Goal: Task Accomplishment & Management: Complete application form

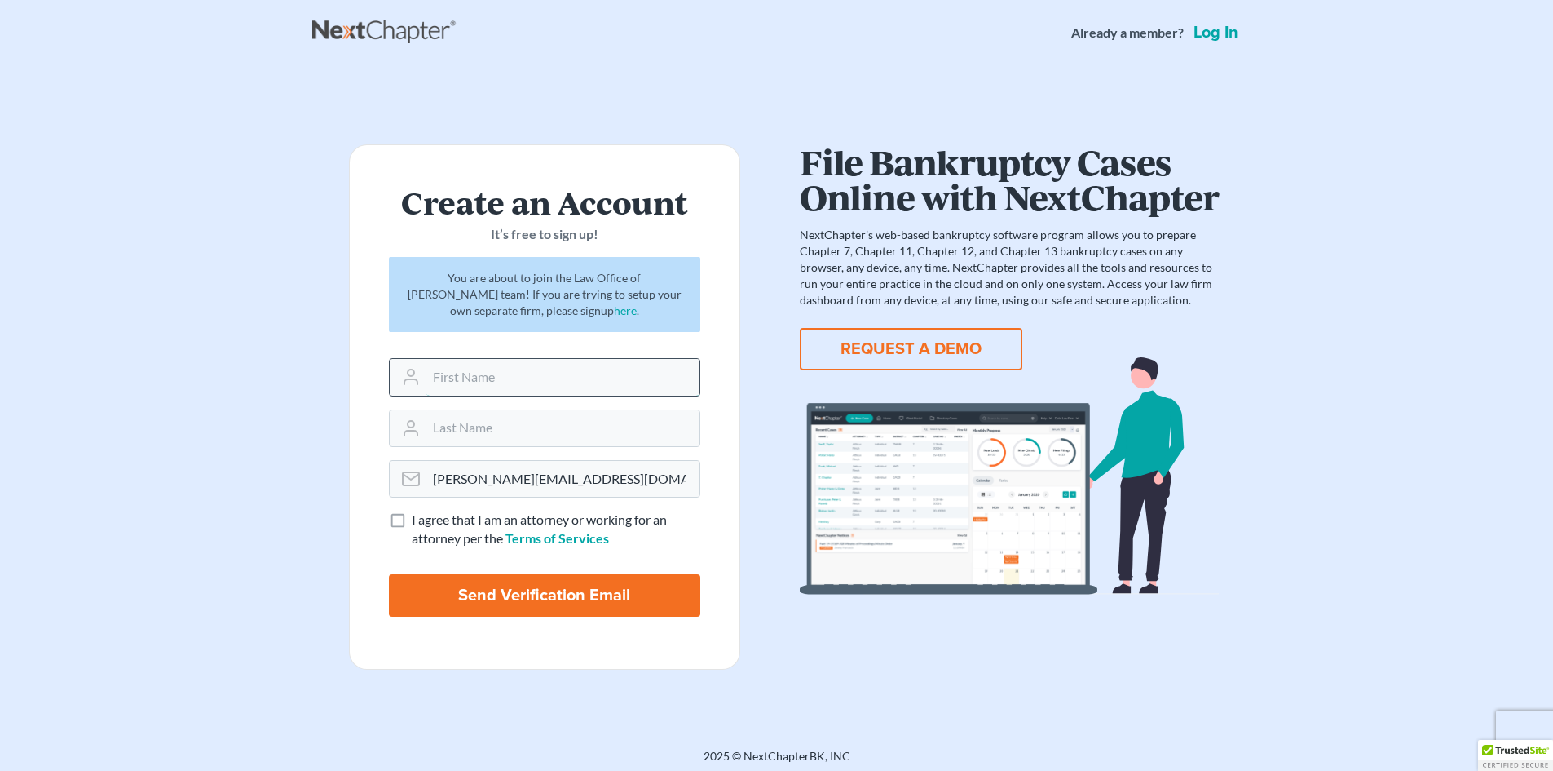
click at [499, 375] on input "text" at bounding box center [562, 377] width 273 height 36
type input "Cammie"
type input "Woodson"
click at [412, 516] on label "I agree that I am an attorney or working for an attorney per the Terms of Servi…" at bounding box center [556, 529] width 289 height 38
click at [418, 516] on input "I agree that I am an attorney or working for an attorney per the Terms of Servi…" at bounding box center [423, 515] width 11 height 11
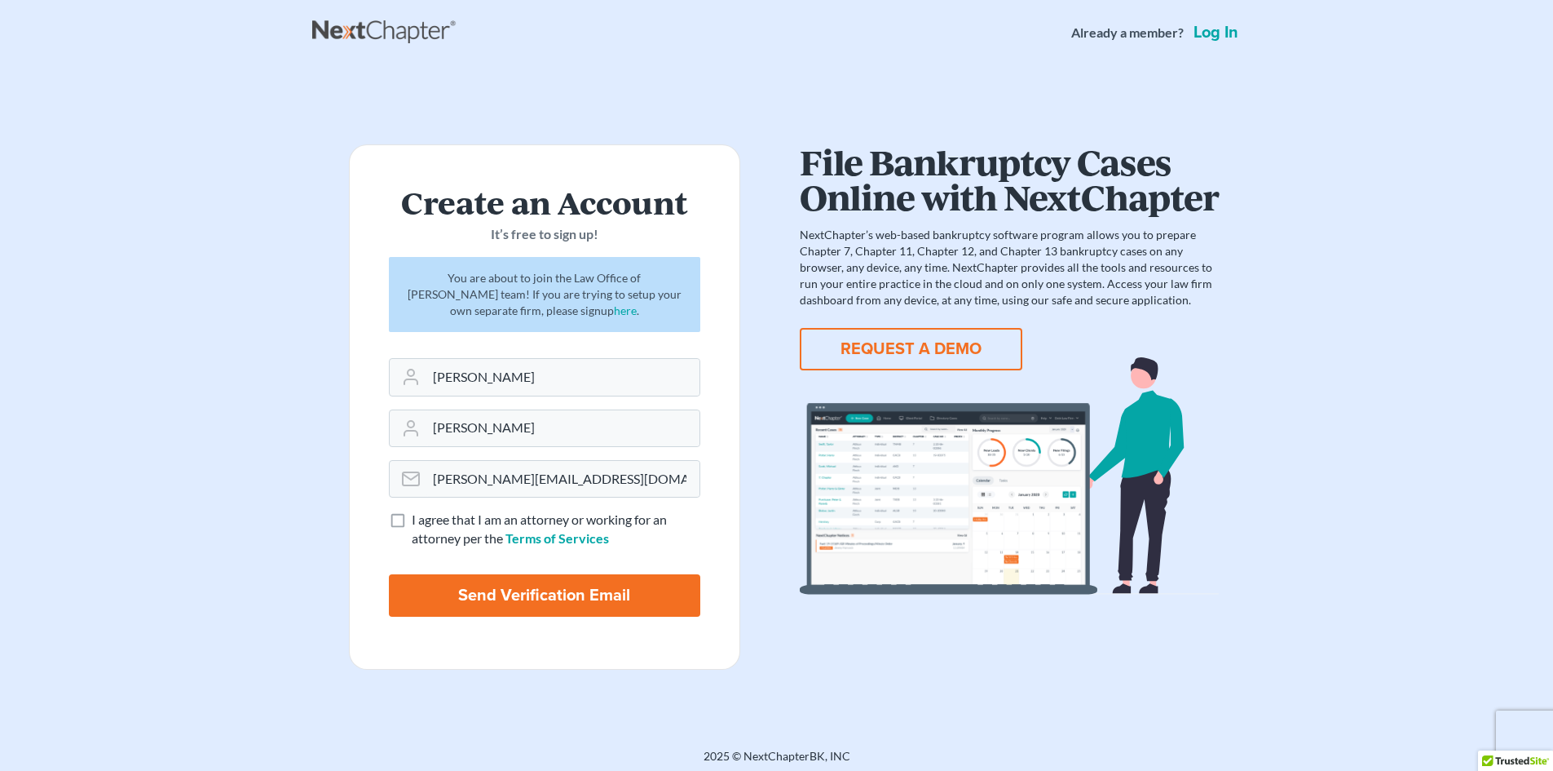
checkbox input "true"
click at [539, 590] on input "Send Verification Email" at bounding box center [544, 595] width 311 height 42
type input "Thinking..."
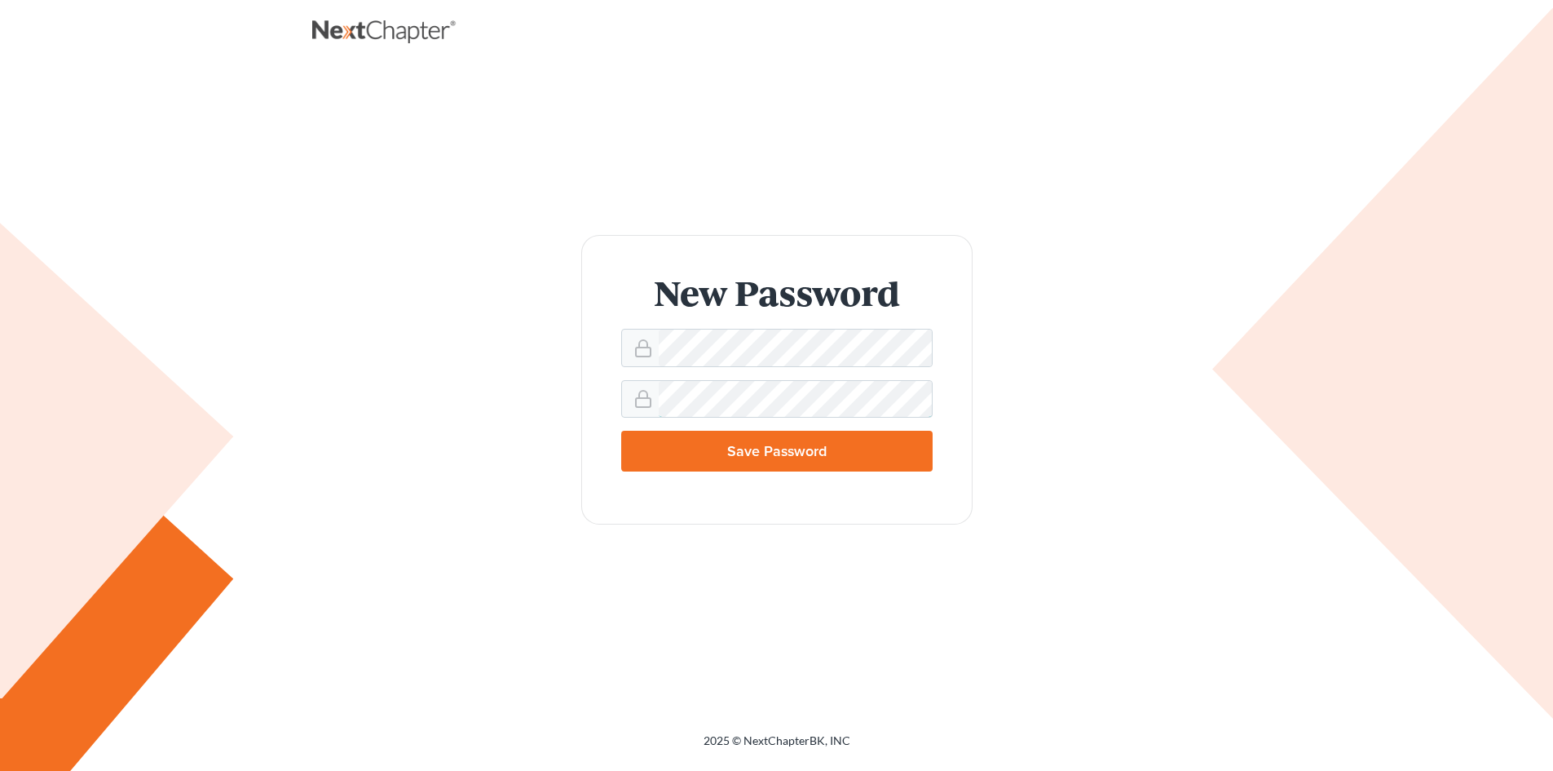
click at [621, 431] on input "Save Password" at bounding box center [776, 451] width 311 height 41
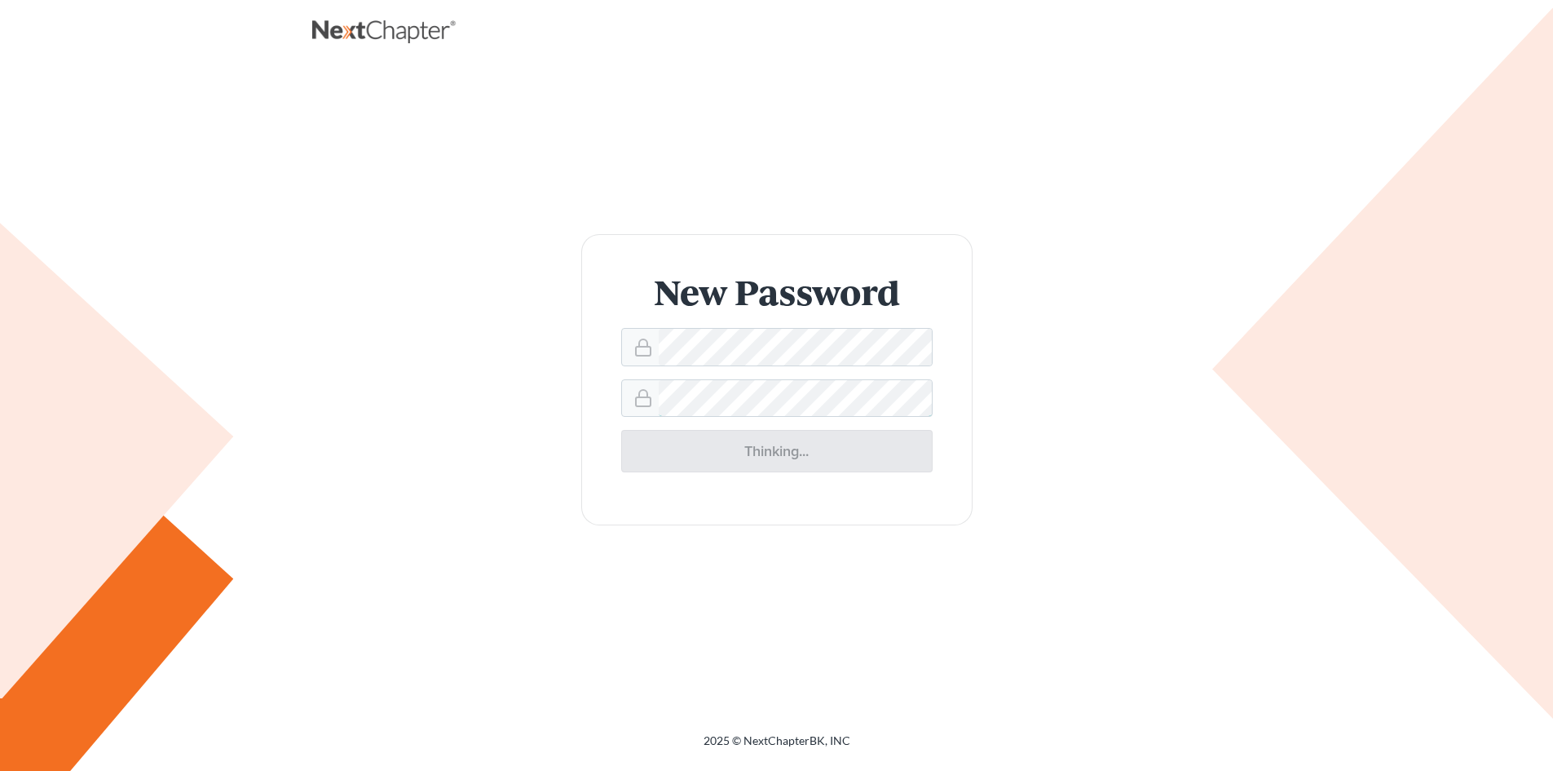
type input "Thinking..."
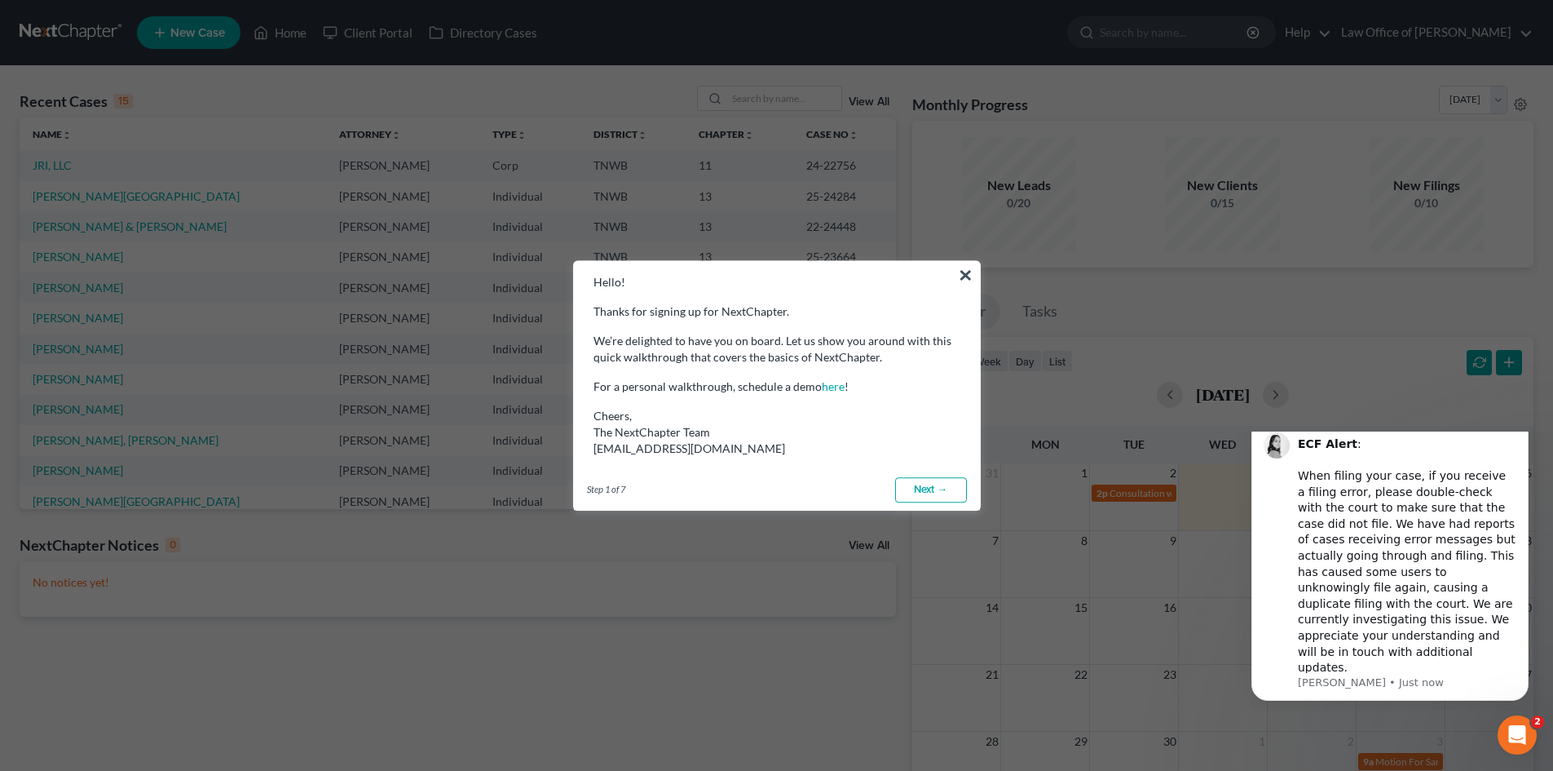
click at [928, 484] on link "Next →" at bounding box center [931, 490] width 72 height 26
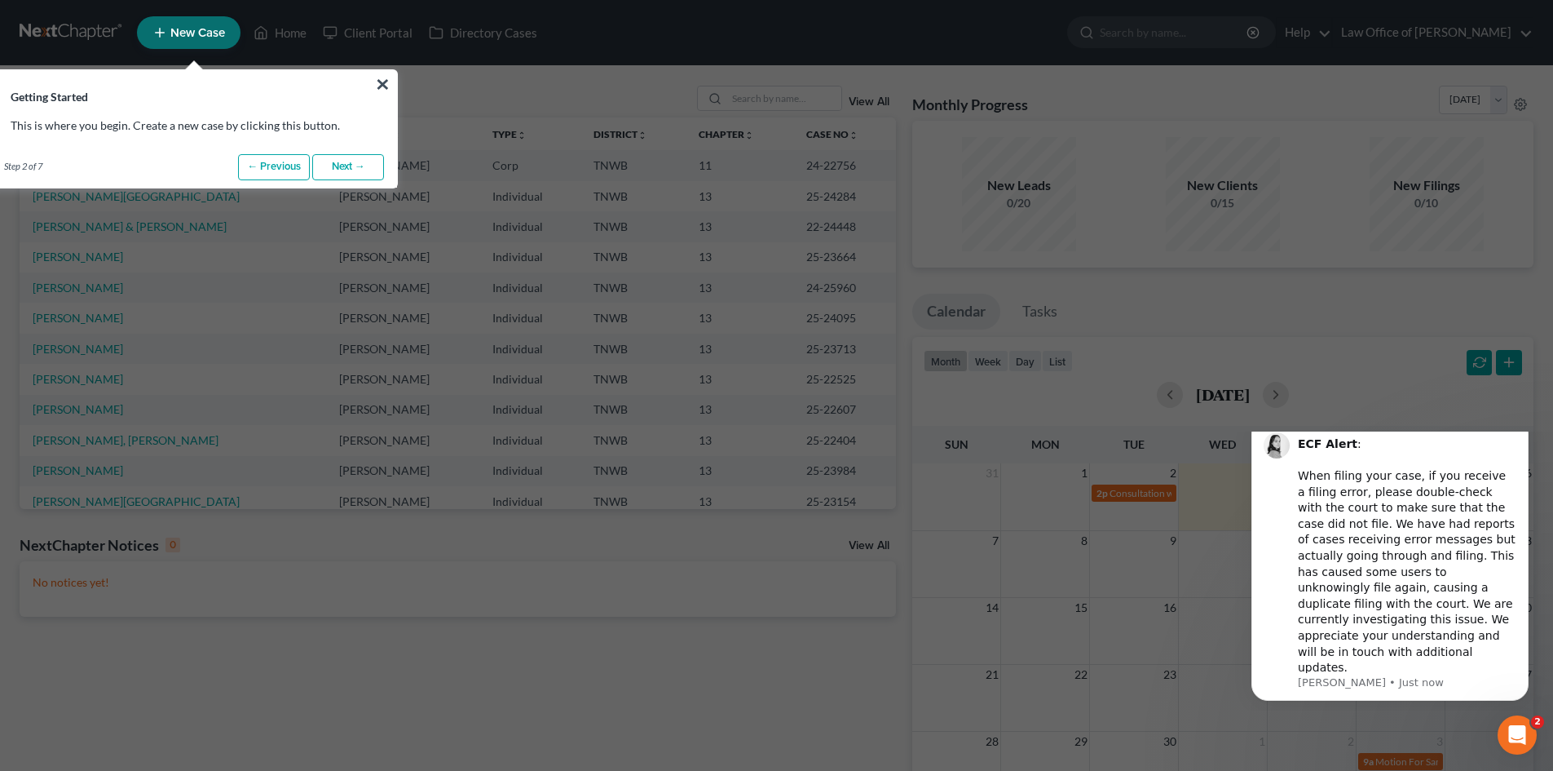
click at [350, 168] on link "Next →" at bounding box center [348, 167] width 72 height 26
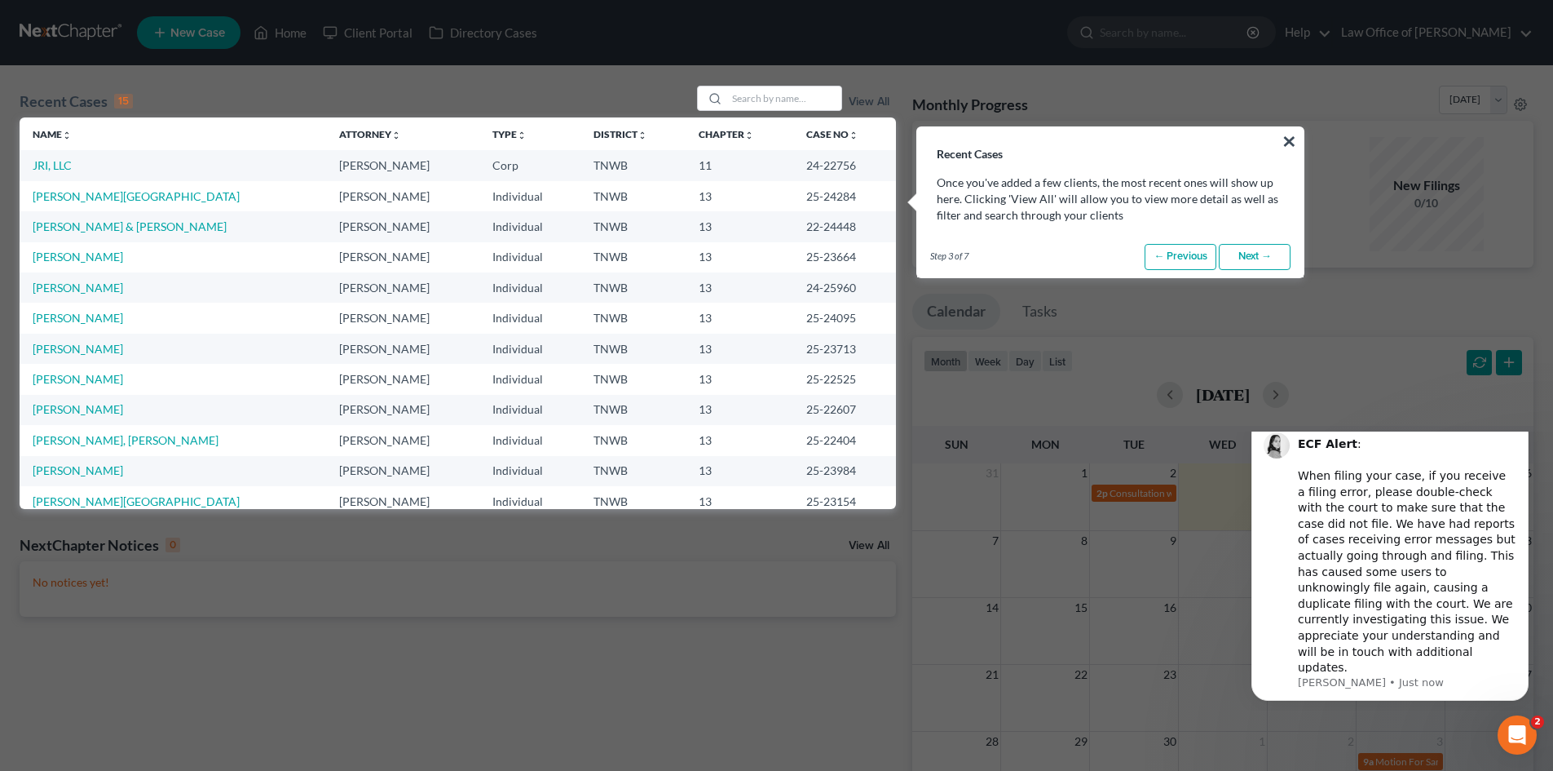
click at [1233, 259] on link "Next →" at bounding box center [1255, 257] width 72 height 26
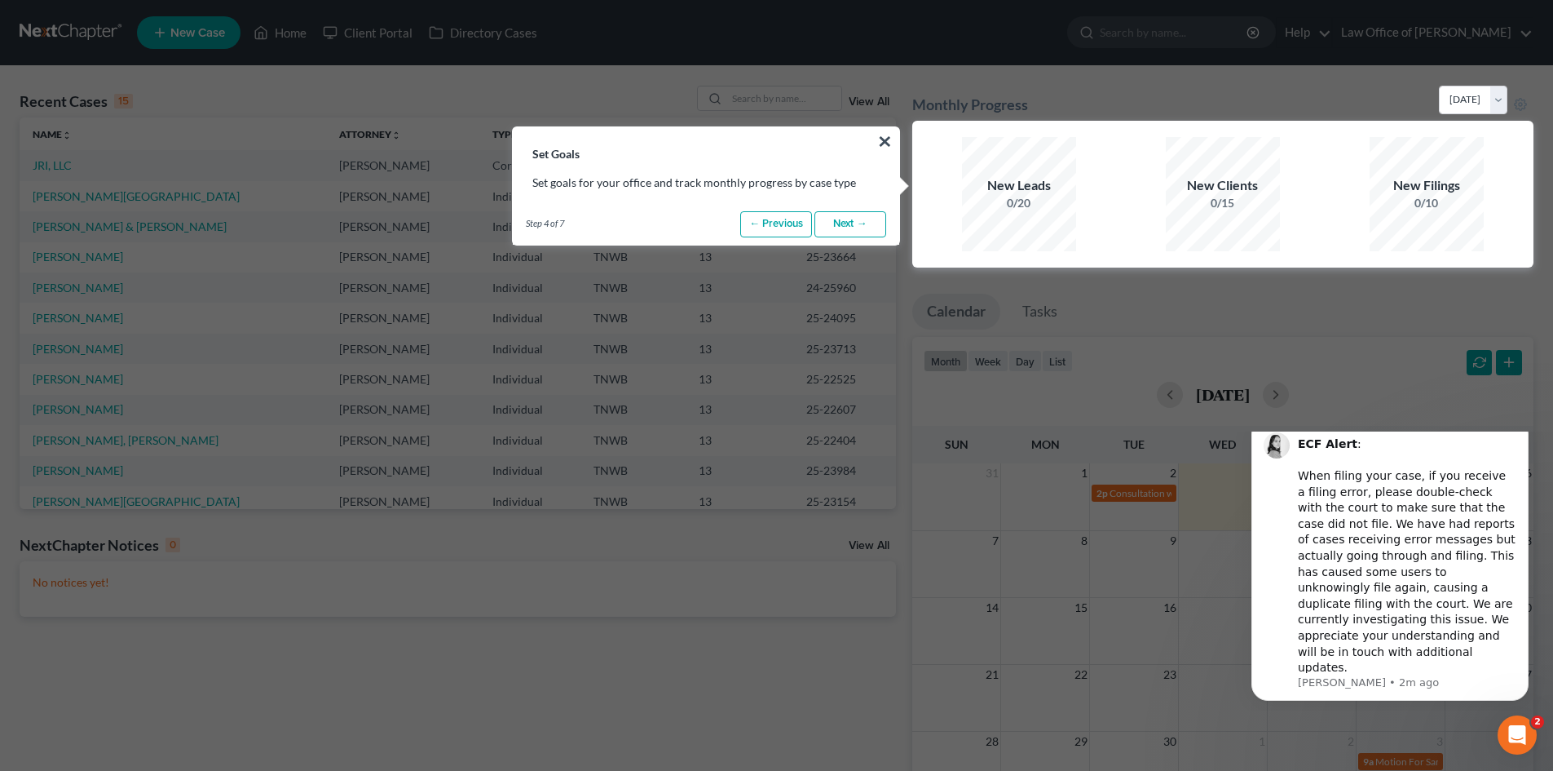
click at [854, 232] on link "Next →" at bounding box center [851, 224] width 72 height 26
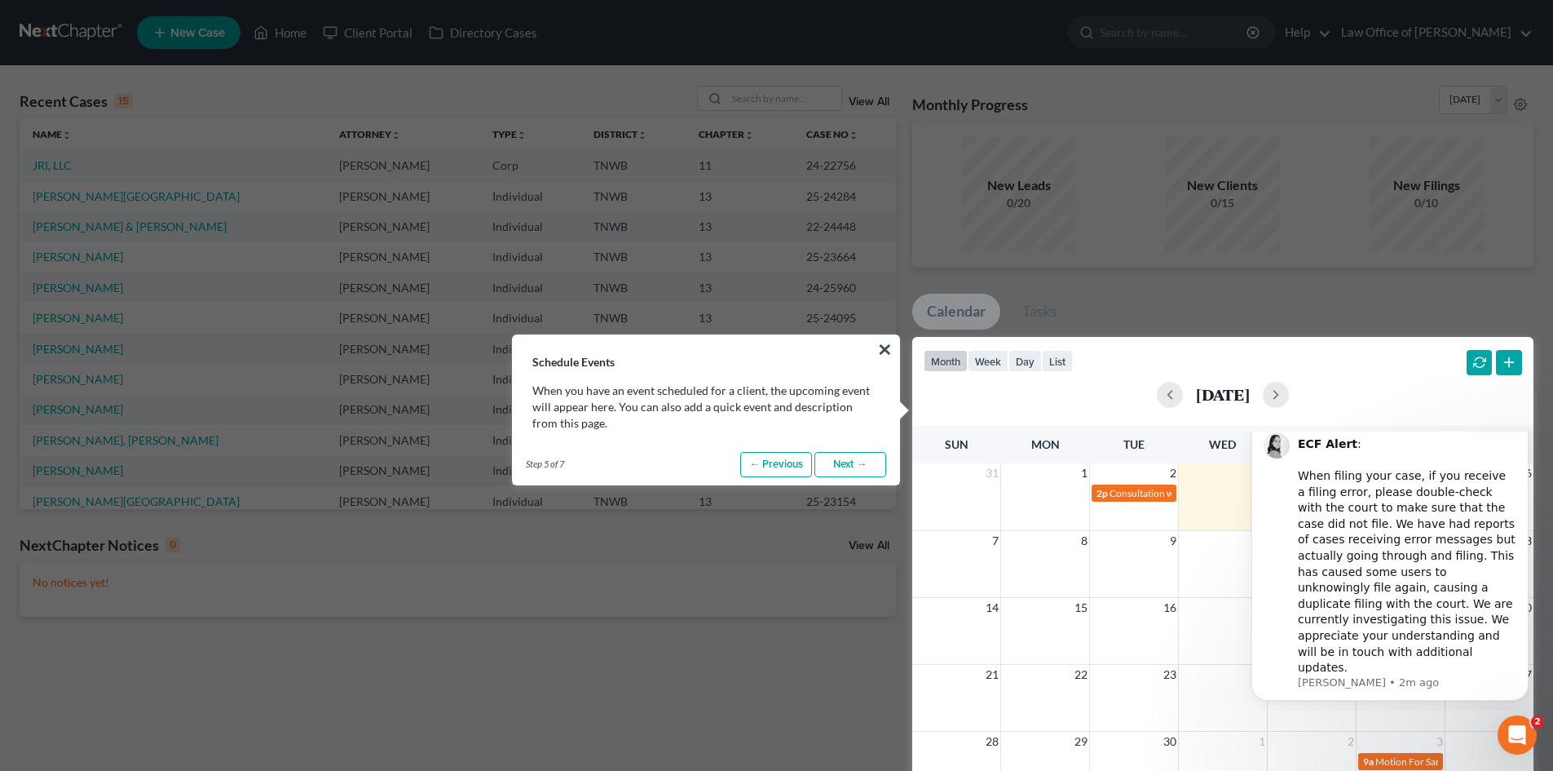
click at [838, 461] on link "Next →" at bounding box center [851, 465] width 72 height 26
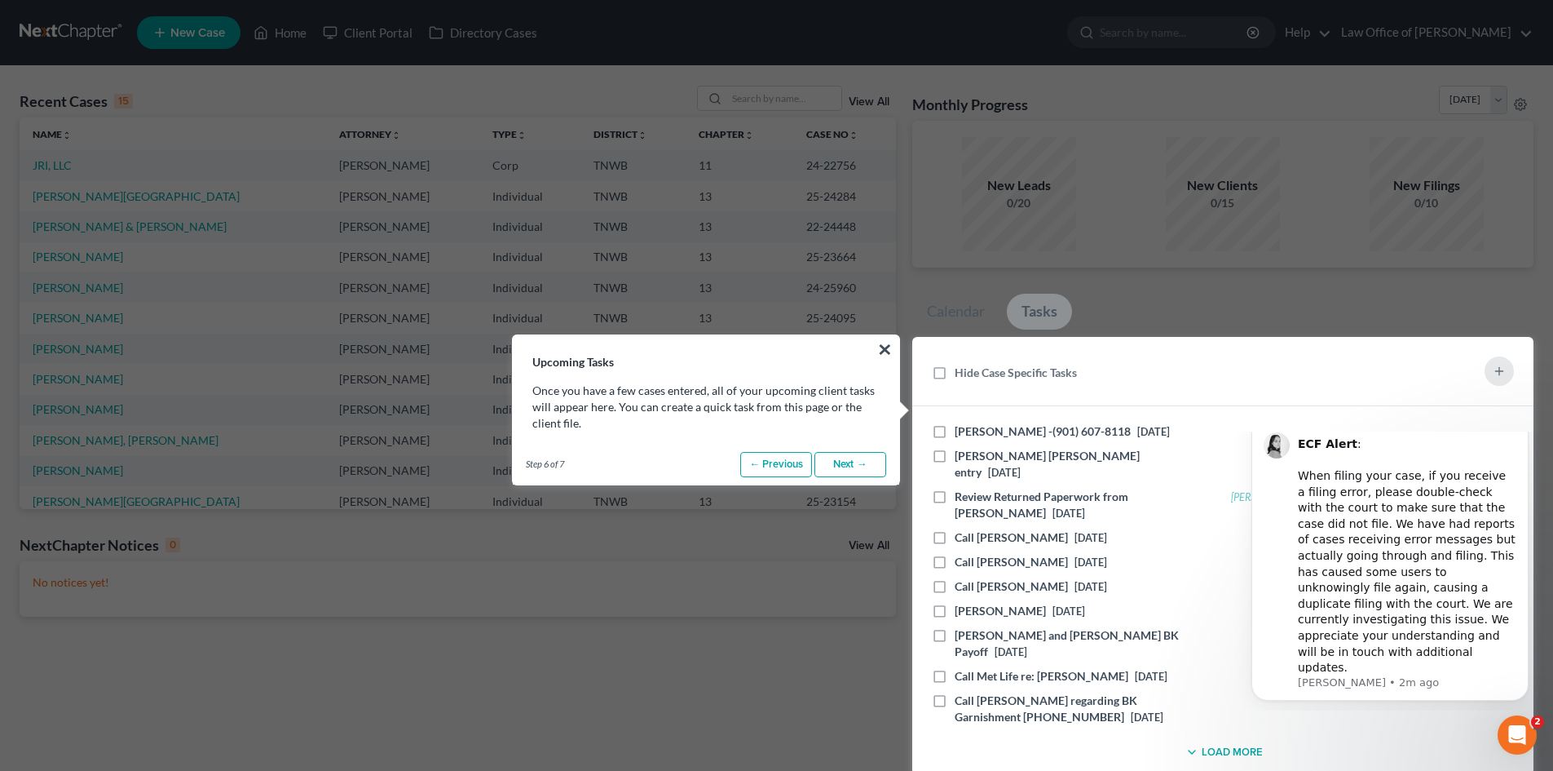
click at [862, 458] on link "Next →" at bounding box center [851, 465] width 72 height 26
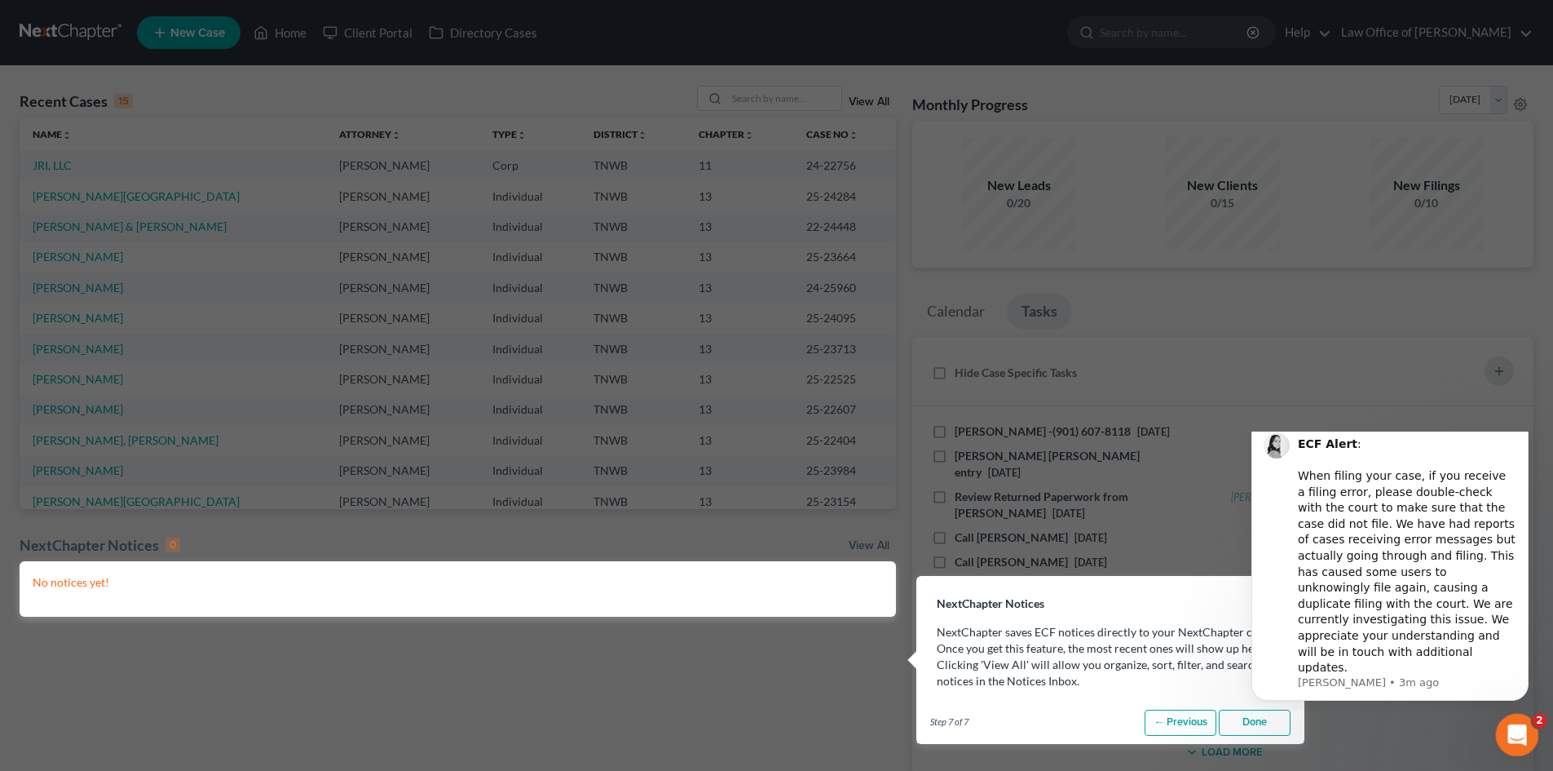
click at [1504, 731] on icon "Open Intercom Messenger" at bounding box center [1515, 732] width 27 height 27
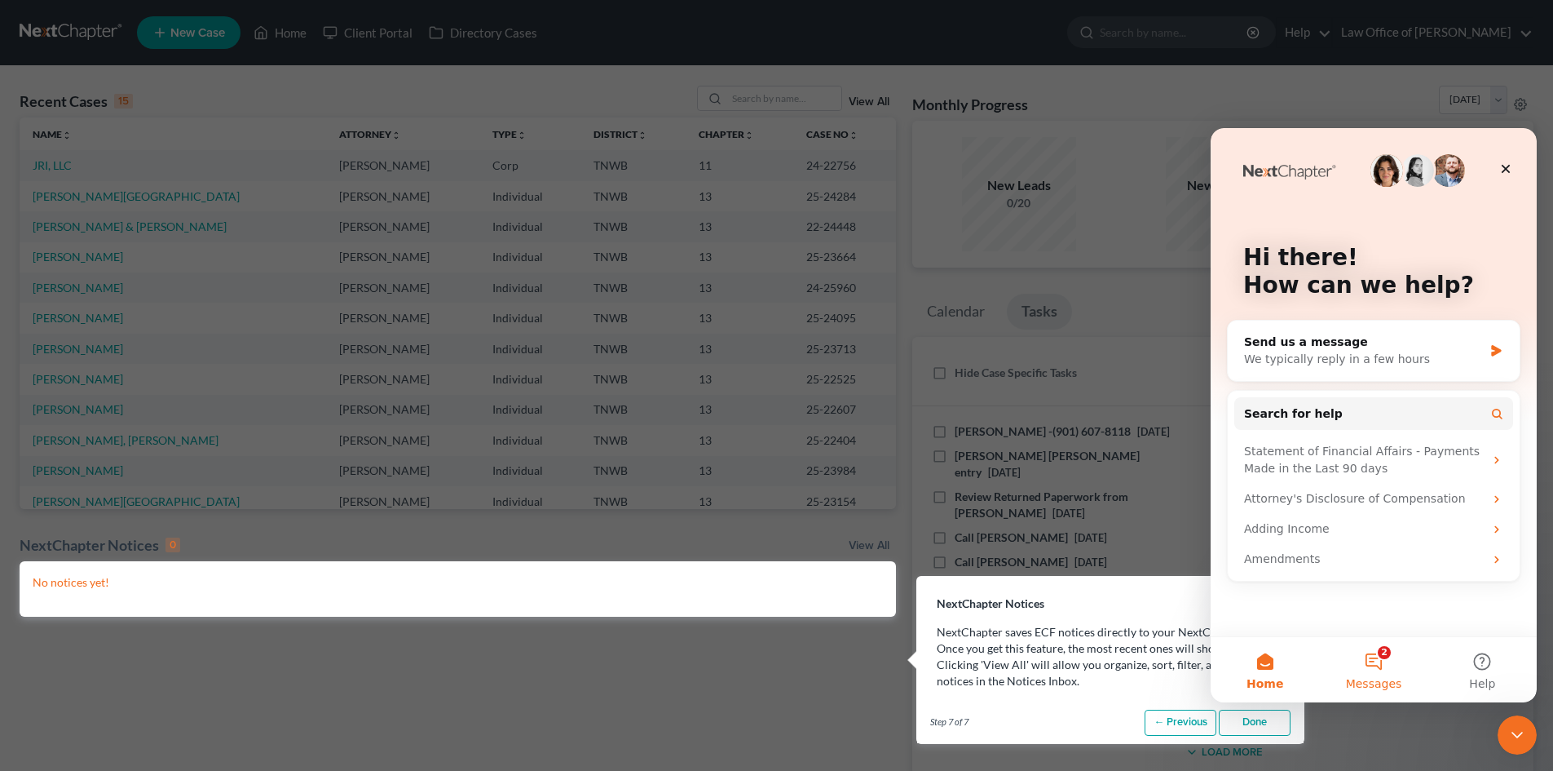
click at [1380, 660] on button "2 Messages" at bounding box center [1373, 669] width 108 height 65
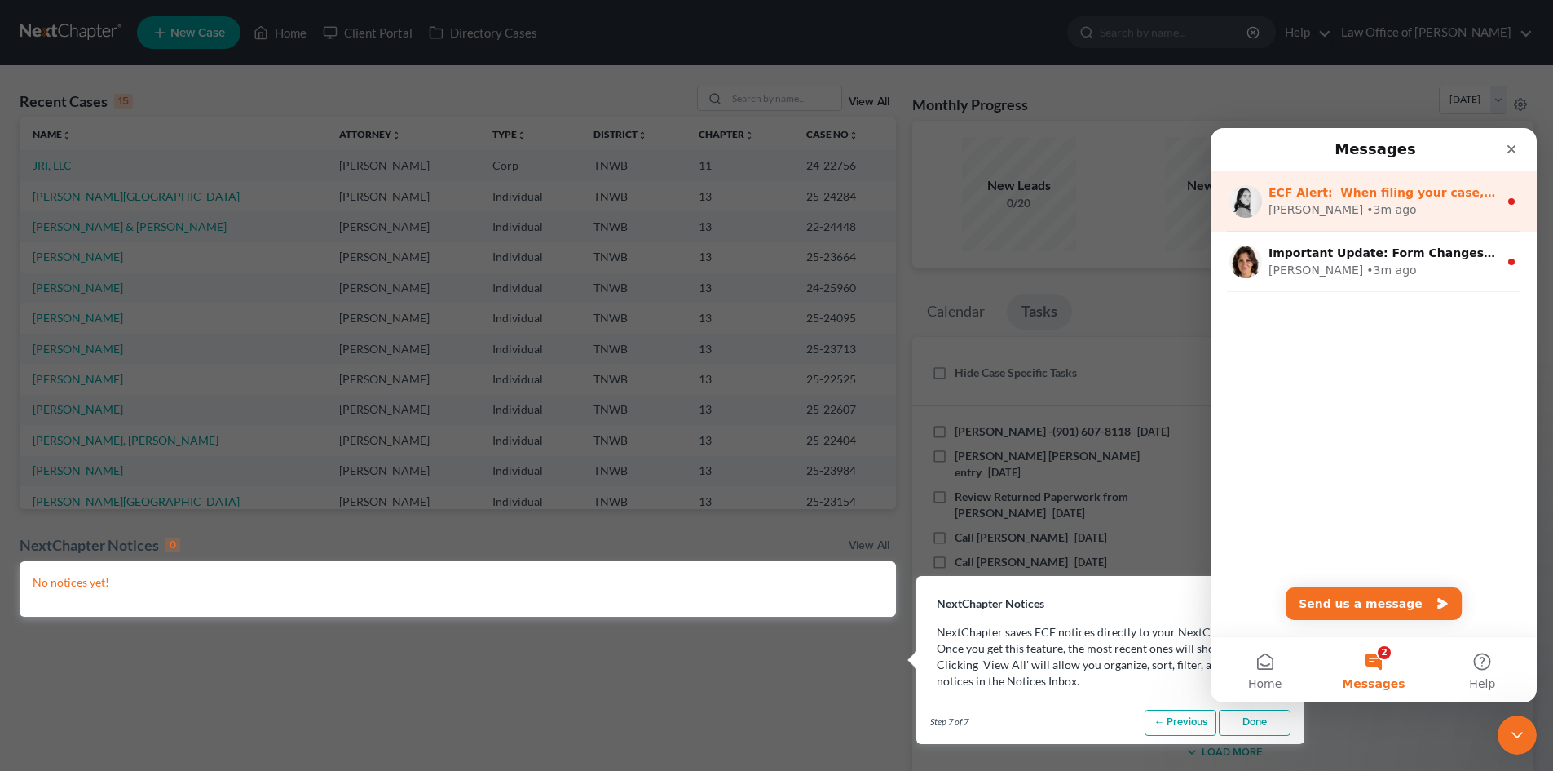
click at [1367, 210] on div "• 3m ago" at bounding box center [1392, 209] width 50 height 17
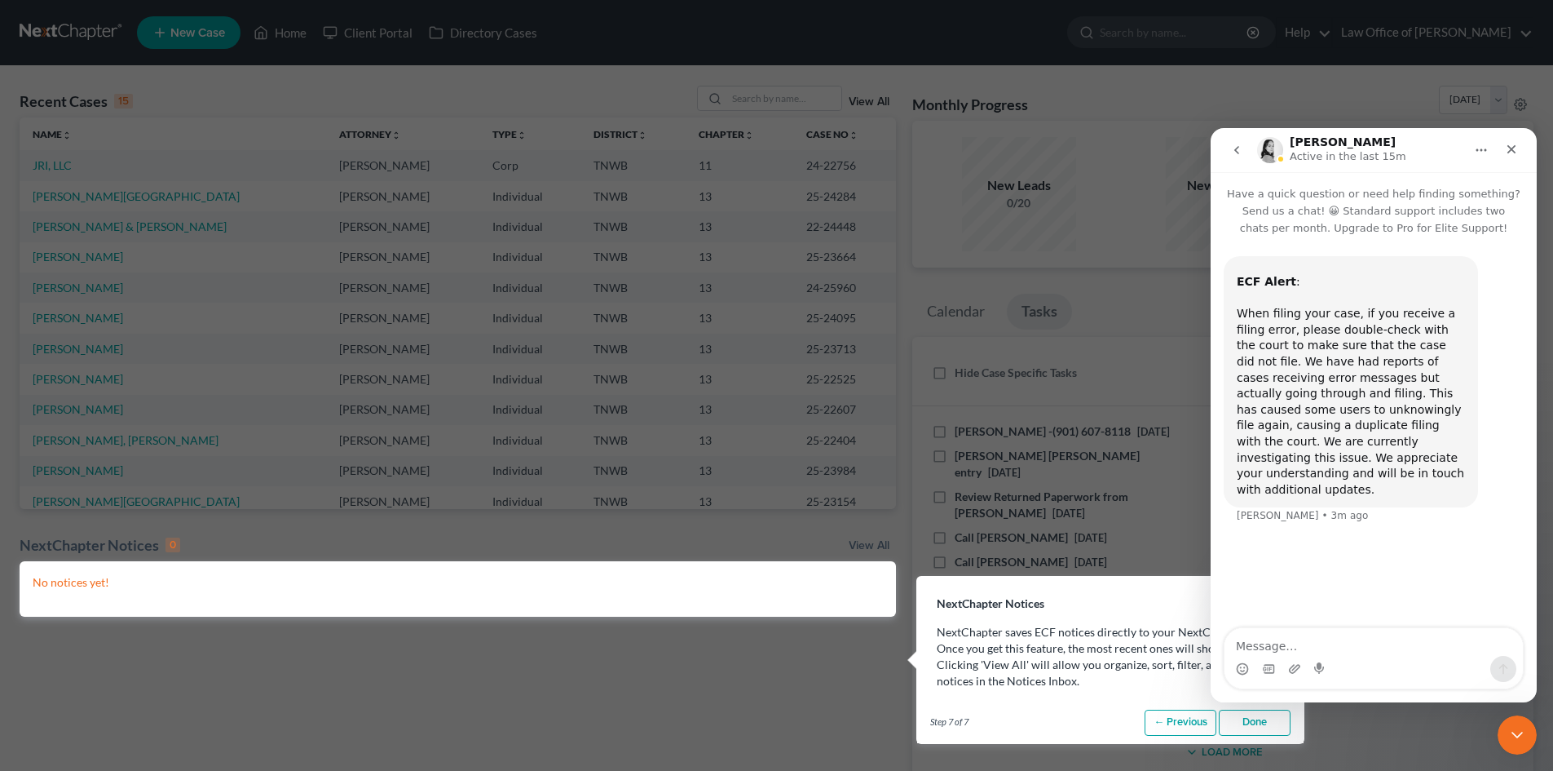
click at [1233, 150] on icon "go back" at bounding box center [1236, 150] width 13 height 13
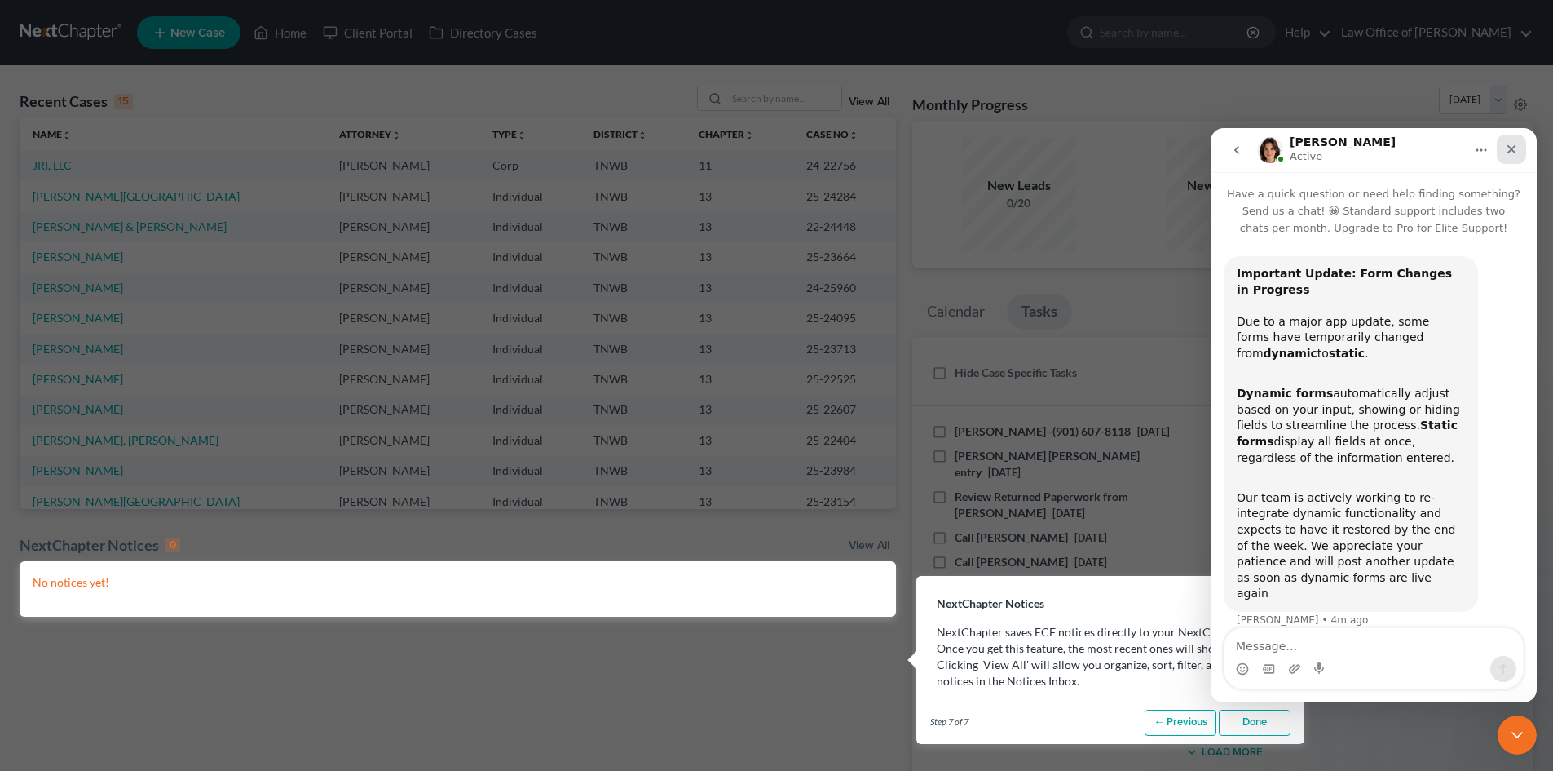
click at [1513, 141] on div "Close" at bounding box center [1511, 149] width 29 height 29
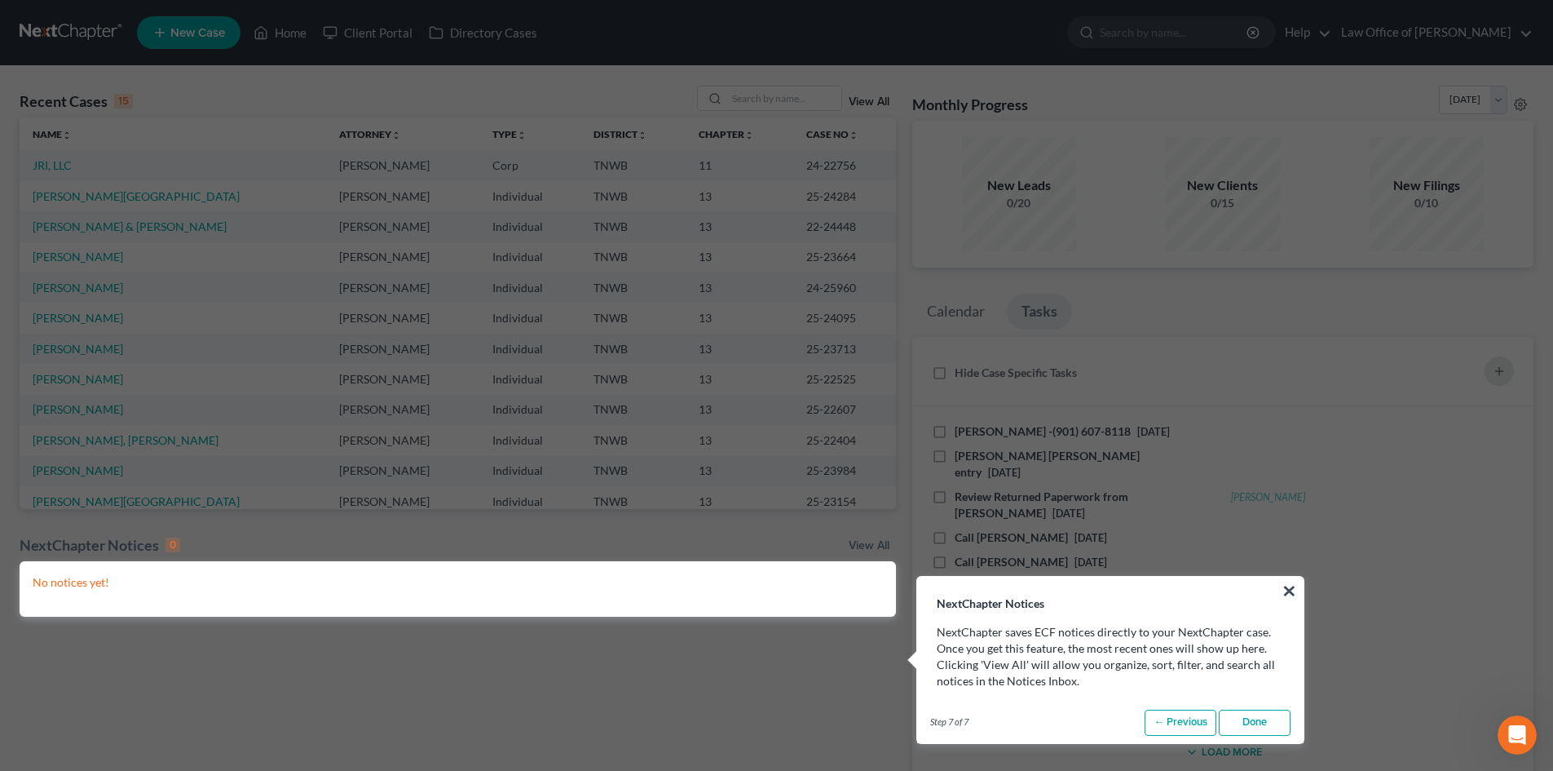
click at [1243, 728] on link "Done" at bounding box center [1255, 722] width 72 height 26
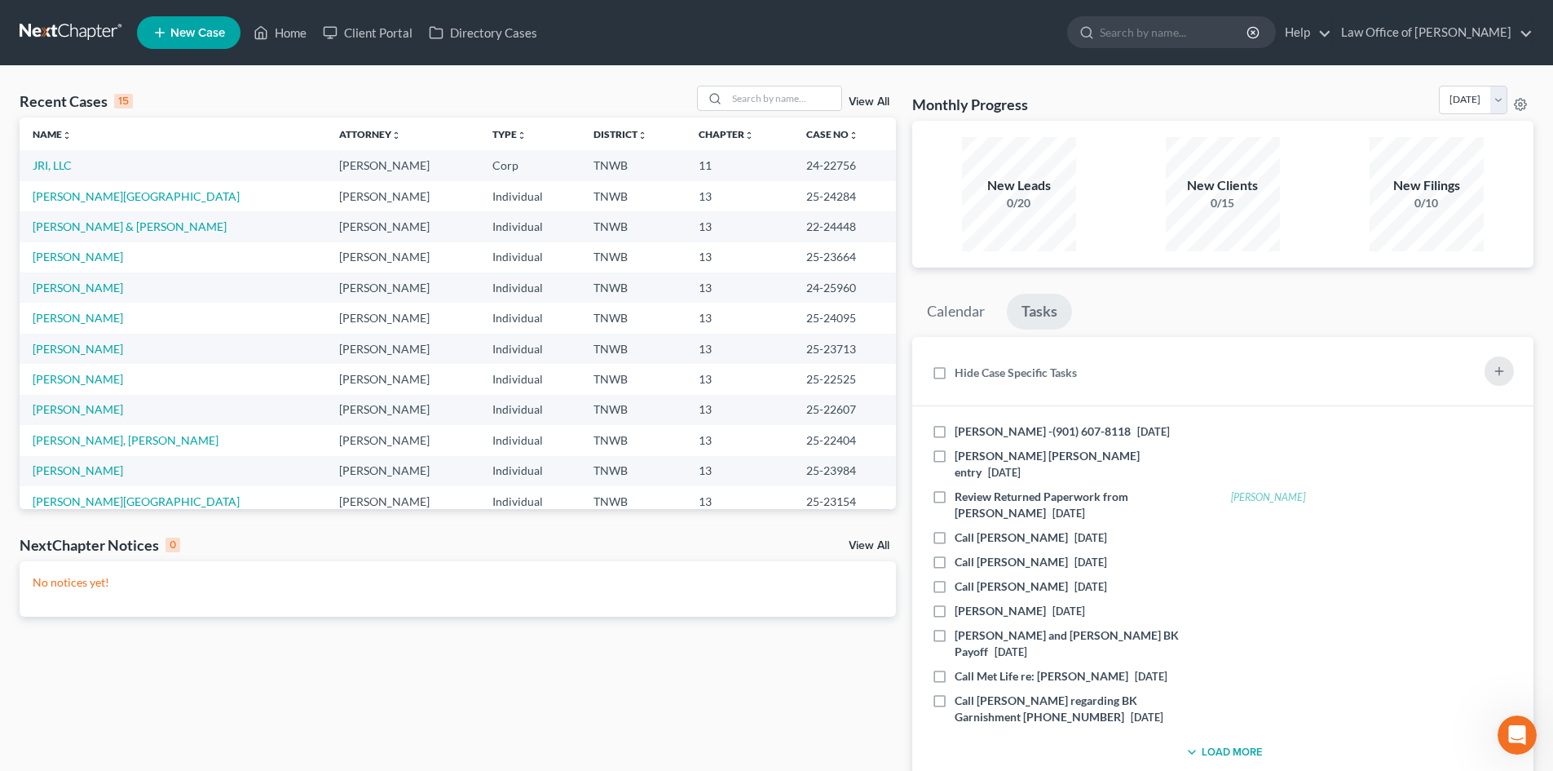
click at [1222, 742] on button "Load More" at bounding box center [1222, 752] width 81 height 20
